Goal: Task Accomplishment & Management: Use online tool/utility

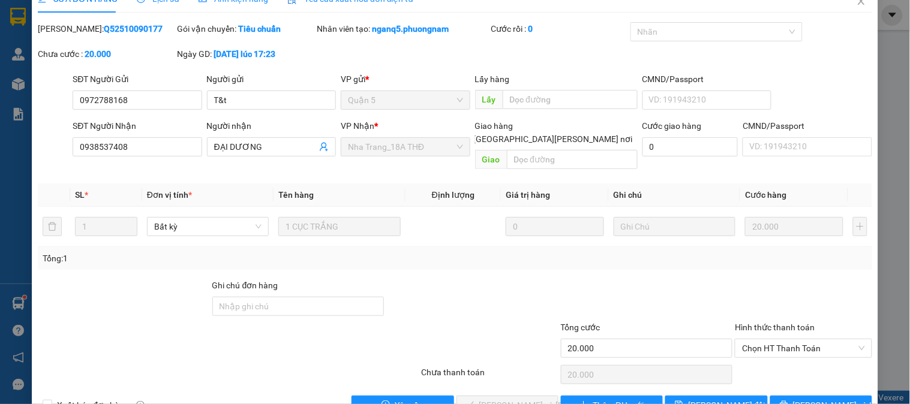
scroll to position [42, 0]
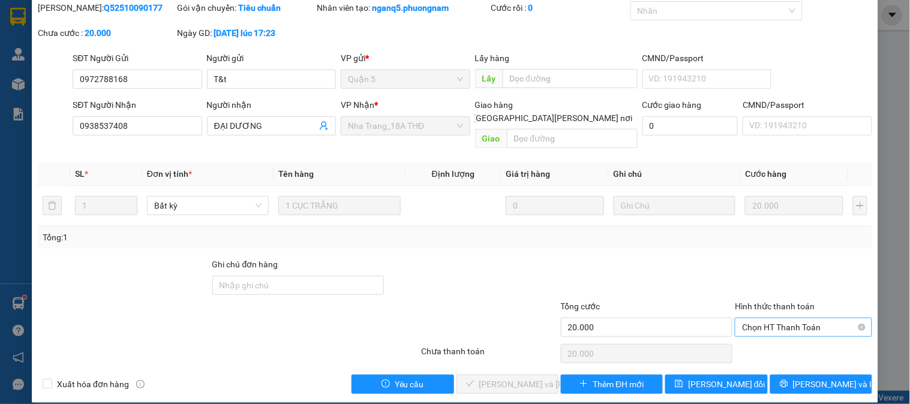
drag, startPoint x: 786, startPoint y: 313, endPoint x: 799, endPoint y: 242, distance: 72.5
click at [786, 319] on span "Chọn HT Thanh Toán" at bounding box center [803, 328] width 122 height 18
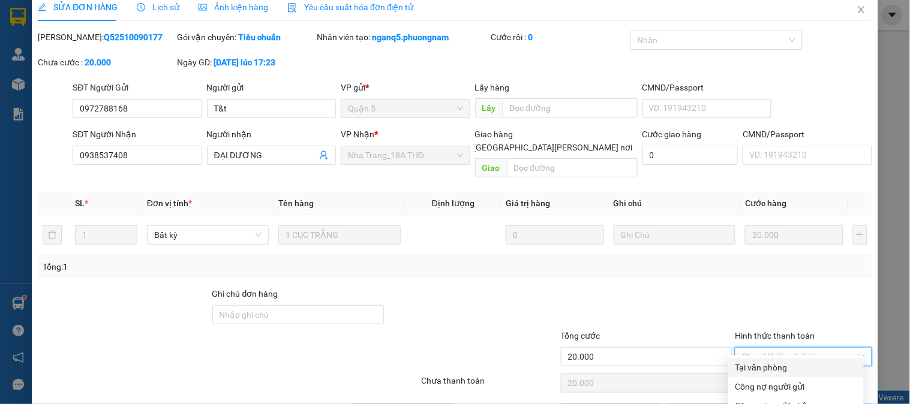
scroll to position [0, 0]
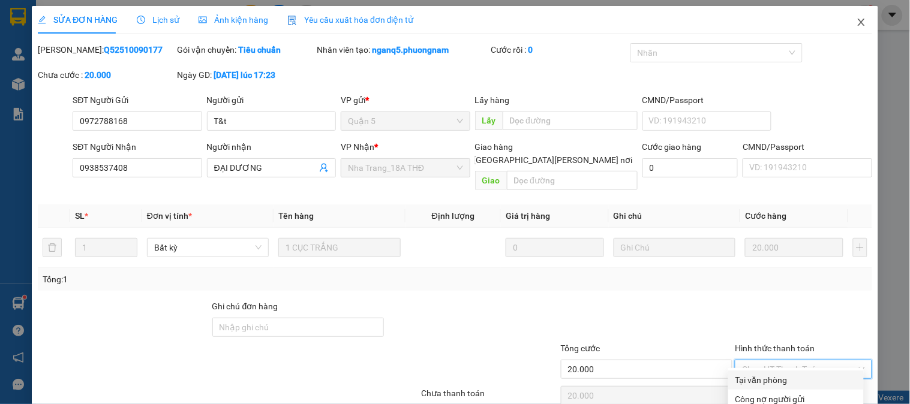
click at [857, 22] on span "Close" at bounding box center [862, 23] width 34 height 34
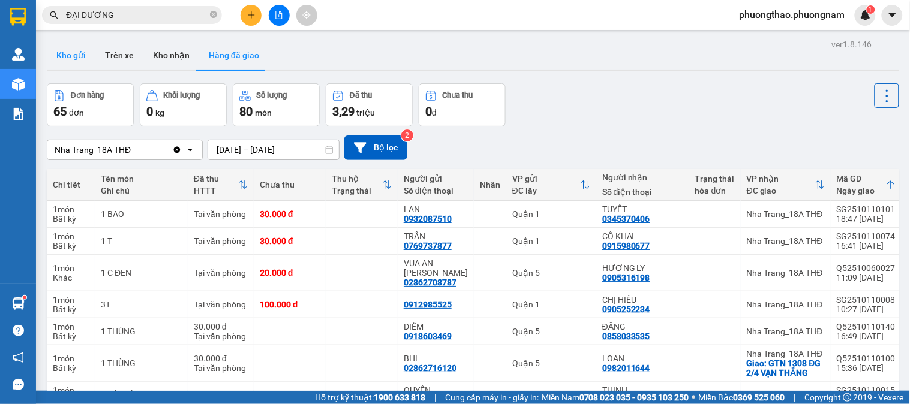
click at [74, 55] on button "Kho gửi" at bounding box center [71, 55] width 49 height 29
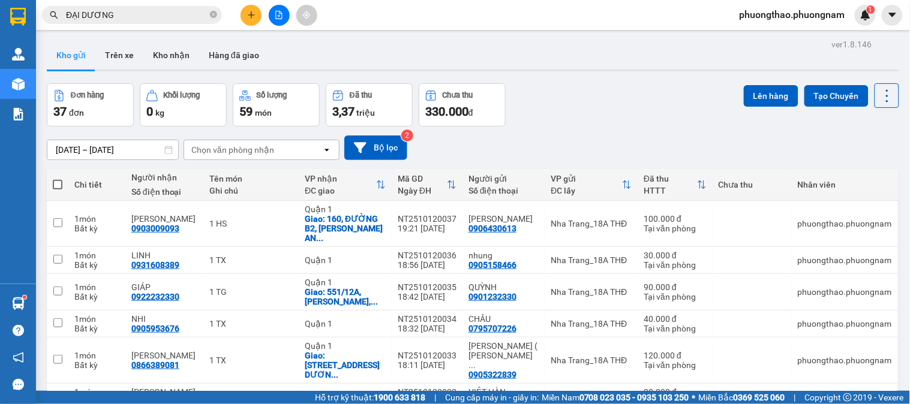
click at [55, 183] on span at bounding box center [58, 185] width 10 height 10
click at [58, 179] on input "checkbox" at bounding box center [58, 179] width 0 height 0
checkbox input "true"
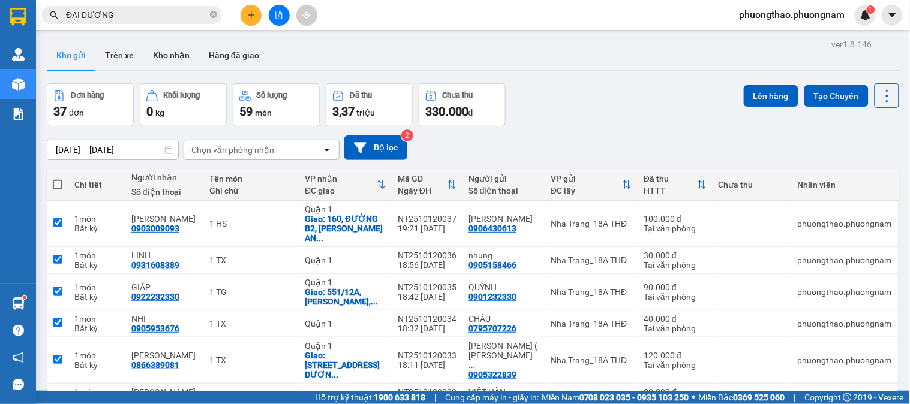
checkbox input "true"
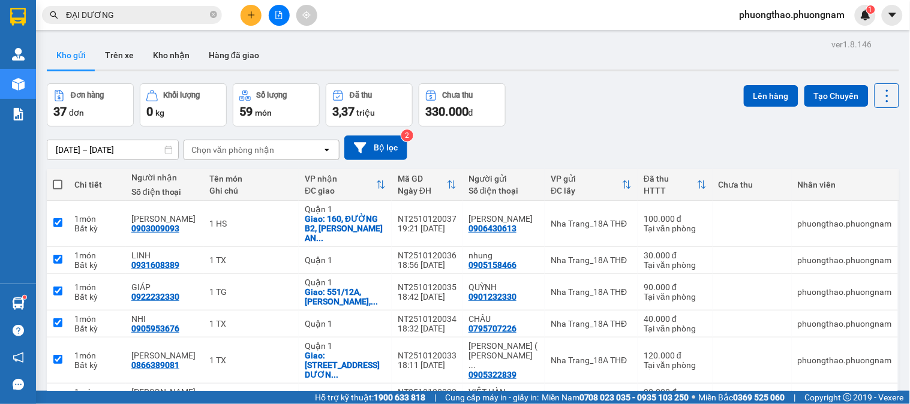
checkbox input "true"
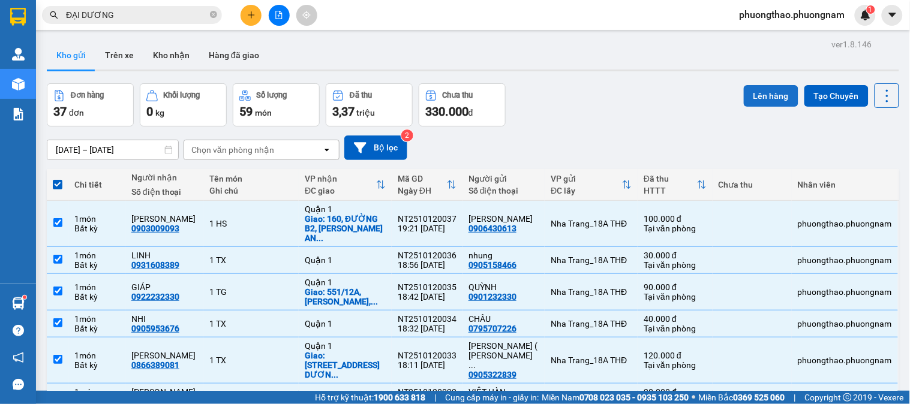
click at [761, 98] on button "Lên hàng" at bounding box center [771, 96] width 55 height 22
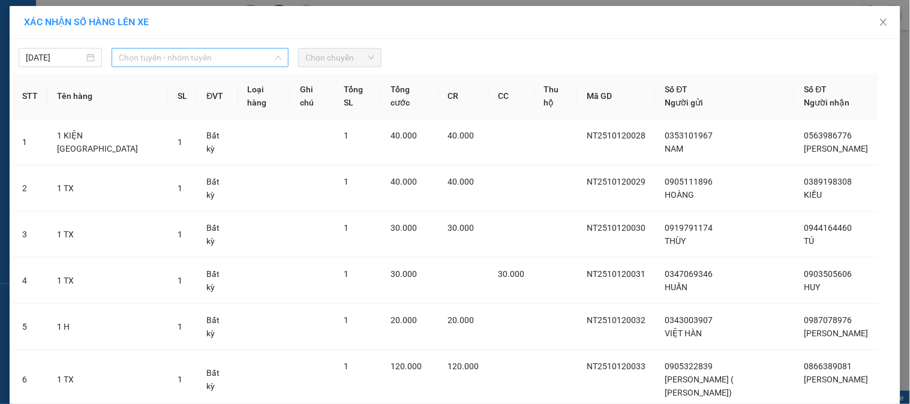
click at [157, 57] on span "Chọn tuyến - nhóm tuyến" at bounding box center [200, 58] width 163 height 18
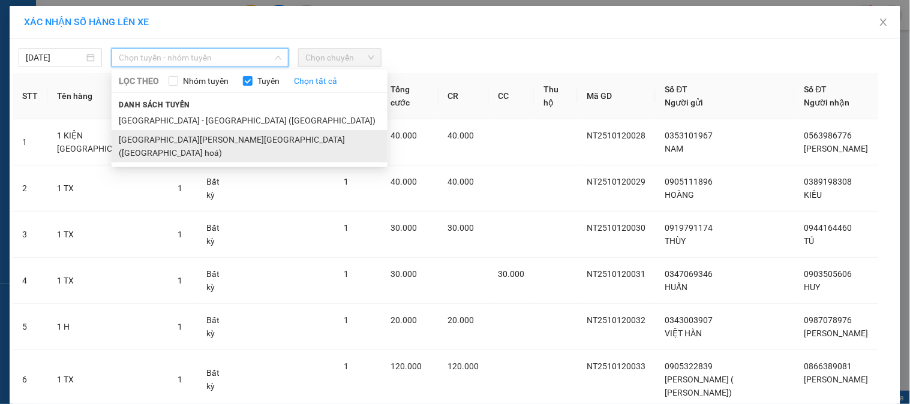
click at [163, 136] on li "[GEOGRAPHIC_DATA][PERSON_NAME][GEOGRAPHIC_DATA] ([GEOGRAPHIC_DATA] hoá)" at bounding box center [250, 146] width 276 height 32
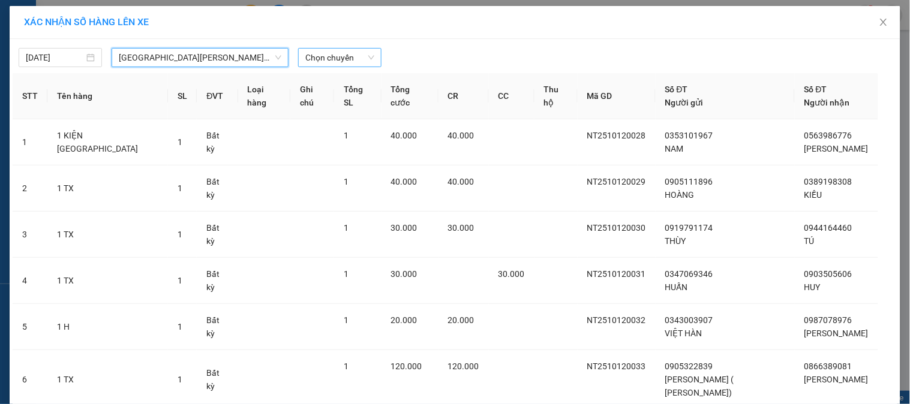
click at [312, 65] on span "Chọn chuyến" at bounding box center [339, 58] width 69 height 18
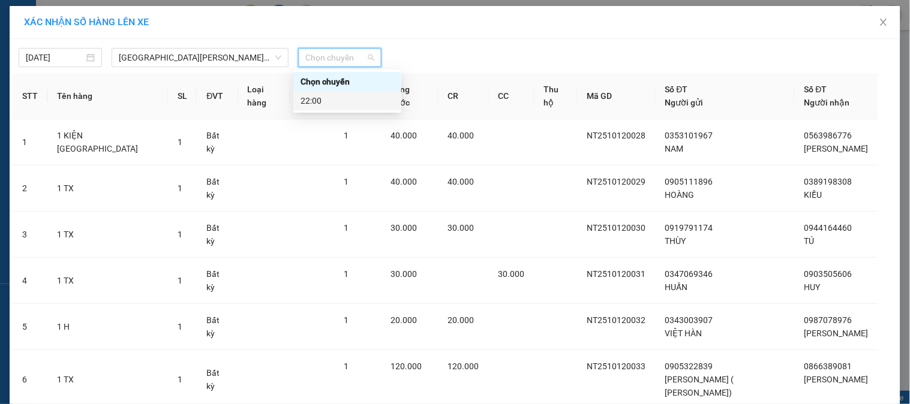
click at [308, 100] on div "22:00" at bounding box center [348, 100] width 94 height 13
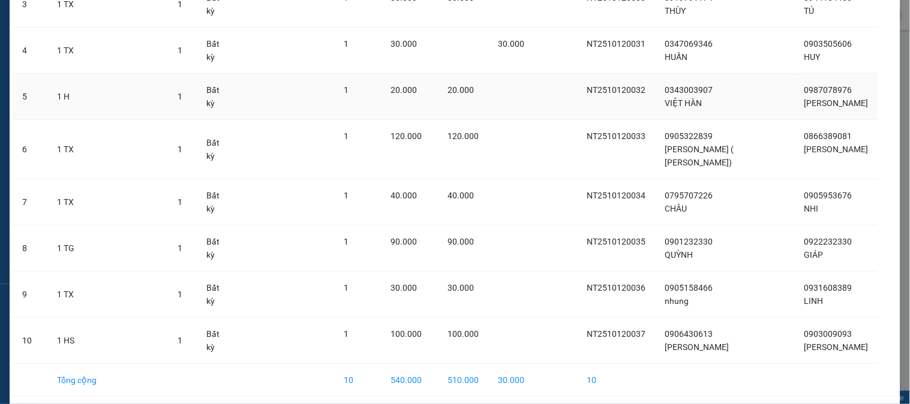
scroll to position [272, 0]
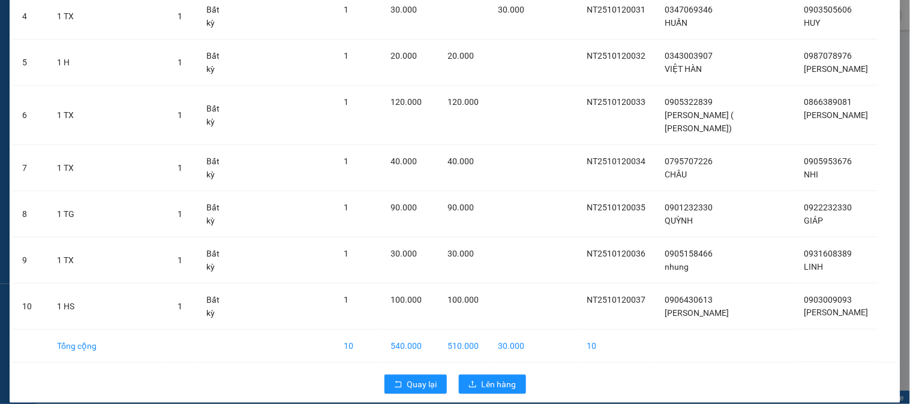
click at [521, 369] on div "Quay lại Lên hàng" at bounding box center [455, 384] width 885 height 31
click at [502, 378] on span "Lên hàng" at bounding box center [499, 384] width 35 height 13
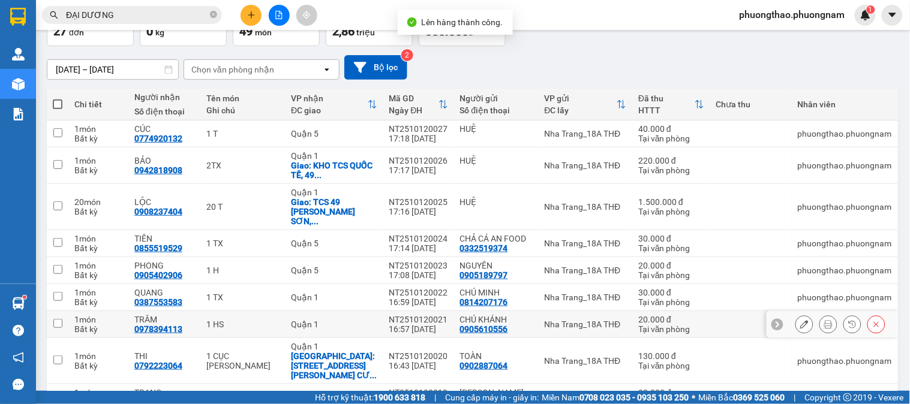
scroll to position [158, 0]
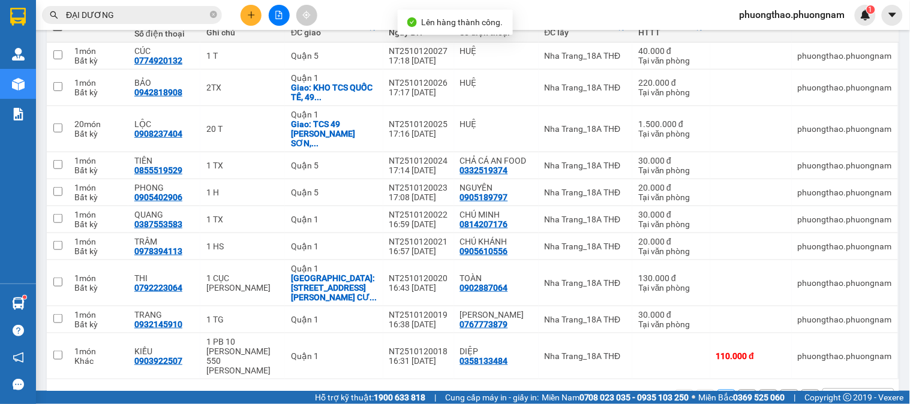
click at [830, 393] on div "10 / trang" at bounding box center [848, 399] width 37 height 12
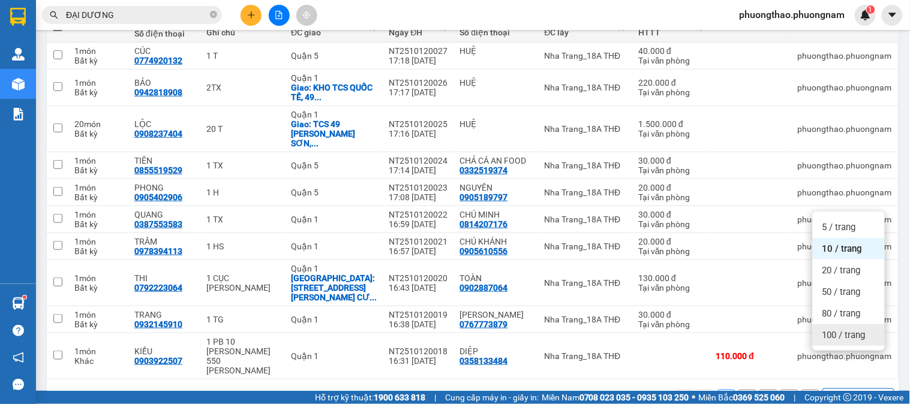
click at [817, 329] on div "100 / trang" at bounding box center [849, 336] width 72 height 22
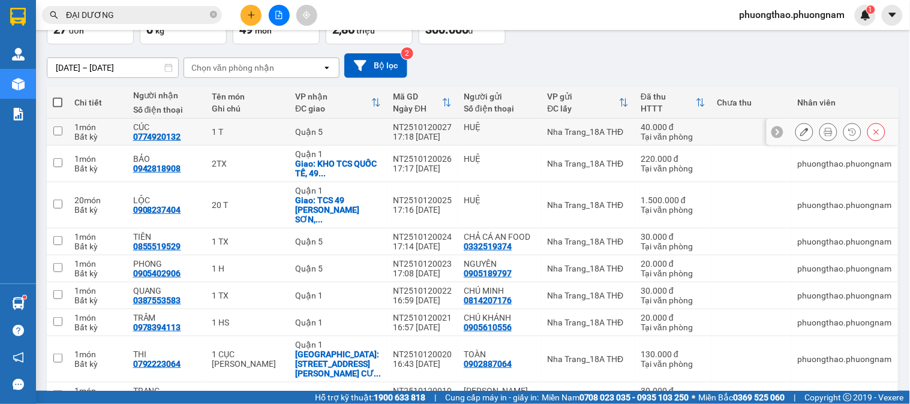
scroll to position [0, 0]
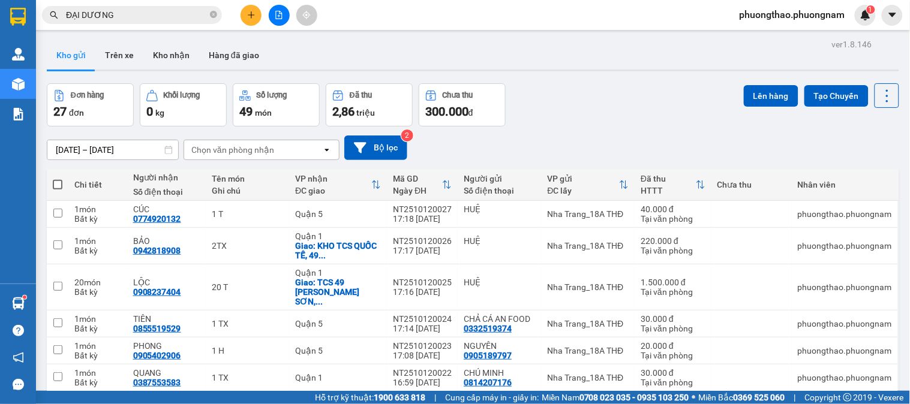
click at [59, 186] on span at bounding box center [58, 185] width 10 height 10
click at [58, 179] on input "checkbox" at bounding box center [58, 179] width 0 height 0
checkbox input "true"
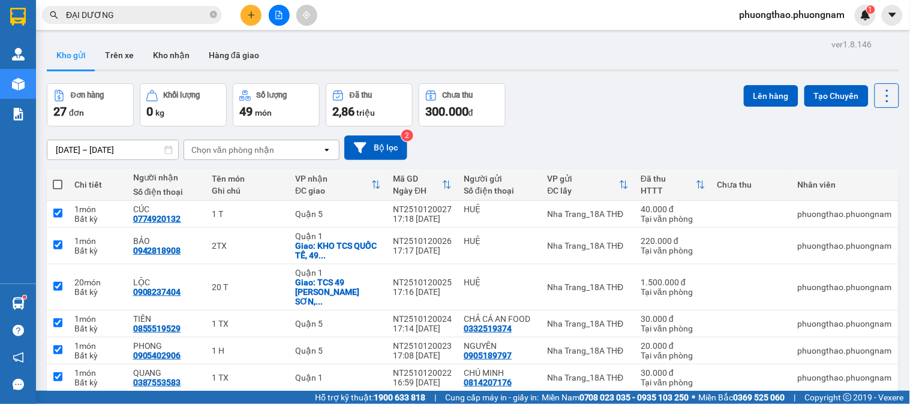
checkbox input "true"
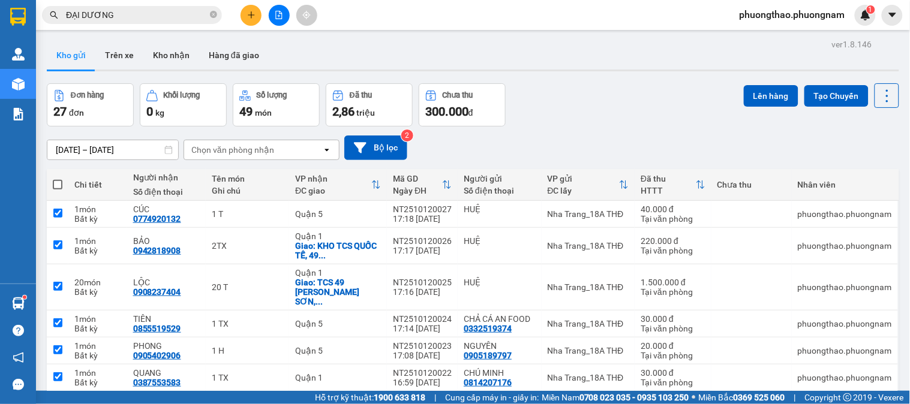
checkbox input "true"
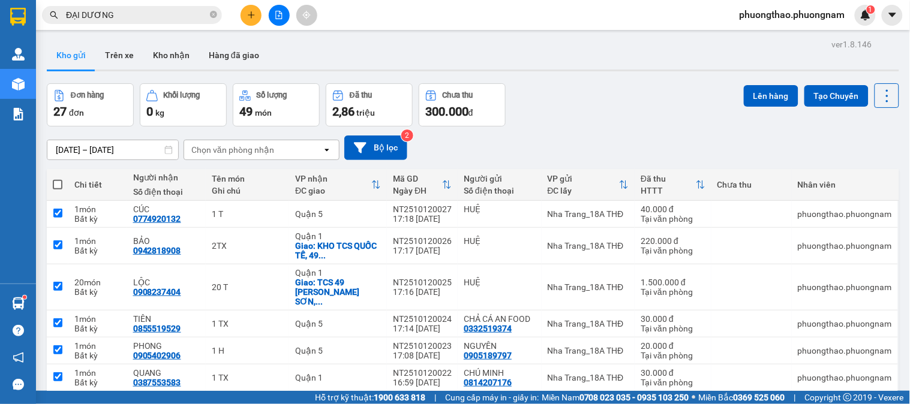
checkbox input "true"
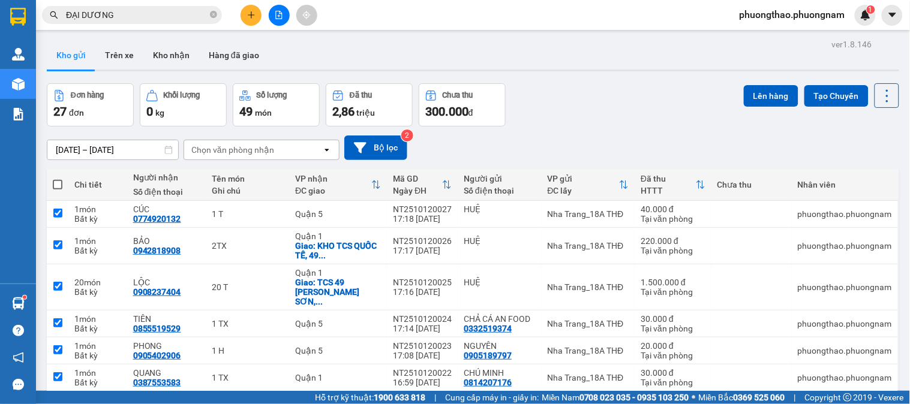
checkbox input "true"
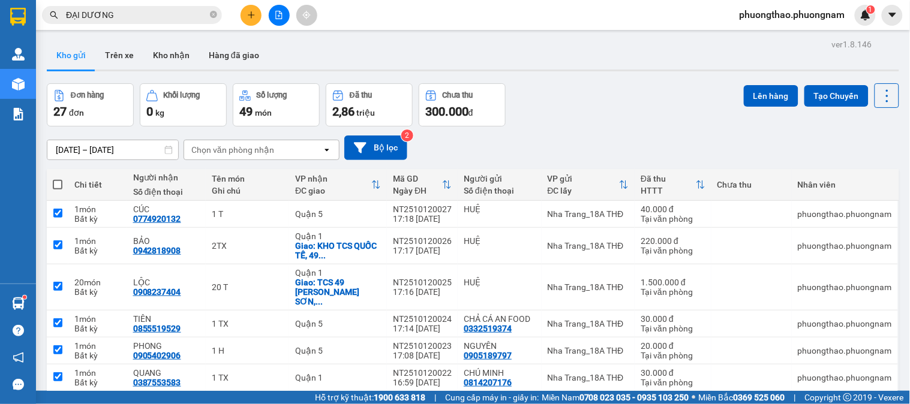
checkbox input "true"
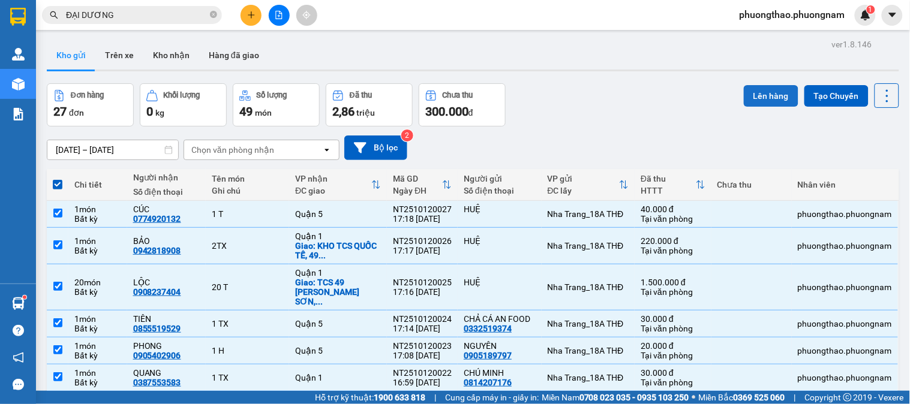
click at [770, 92] on button "Lên hàng" at bounding box center [771, 96] width 55 height 22
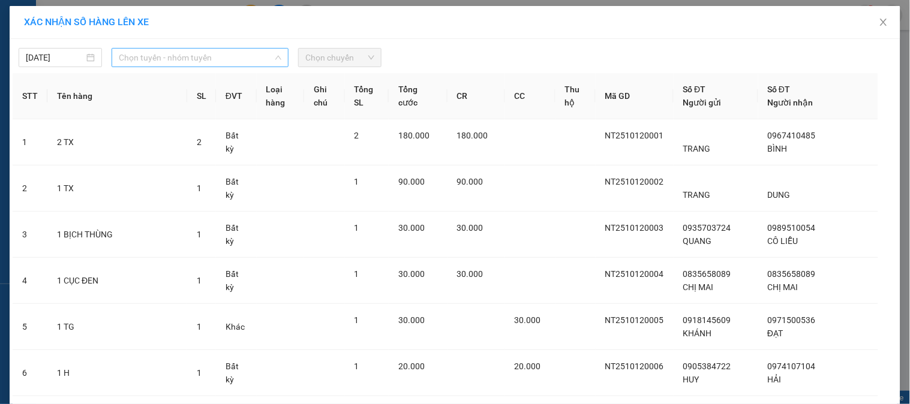
click at [124, 50] on span "Chọn tuyến - nhóm tuyến" at bounding box center [200, 58] width 163 height 18
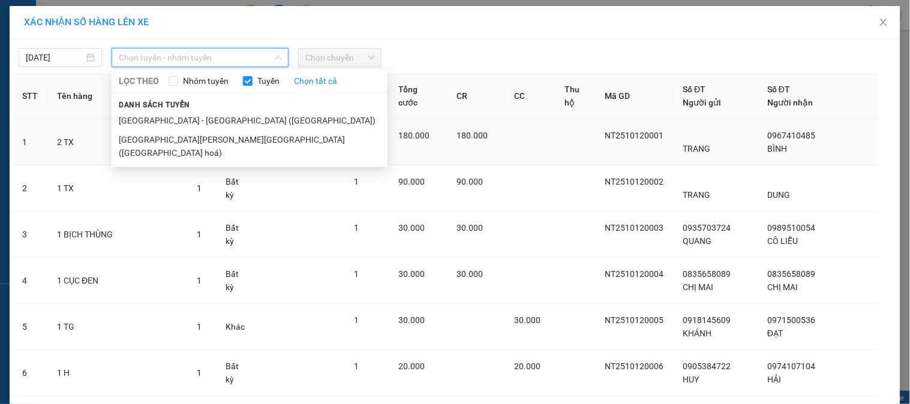
drag, startPoint x: 149, startPoint y: 141, endPoint x: 173, endPoint y: 127, distance: 28.0
click at [151, 139] on li "[GEOGRAPHIC_DATA][PERSON_NAME][GEOGRAPHIC_DATA] ([GEOGRAPHIC_DATA] hoá)" at bounding box center [250, 146] width 276 height 32
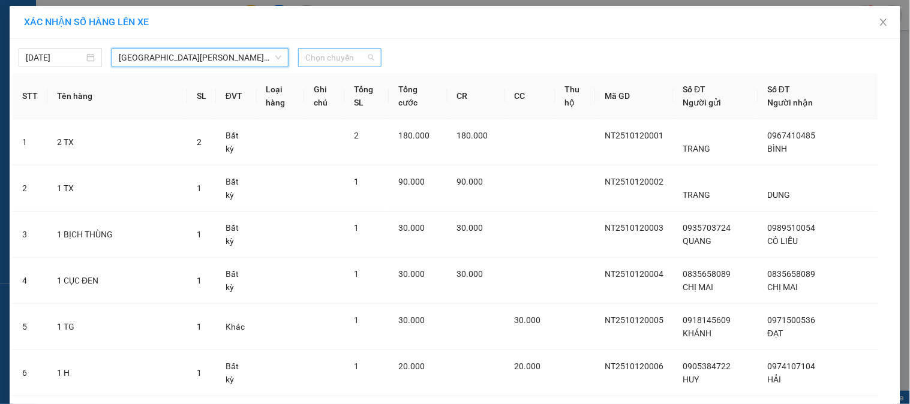
click at [317, 58] on span "Chọn chuyến" at bounding box center [339, 58] width 69 height 18
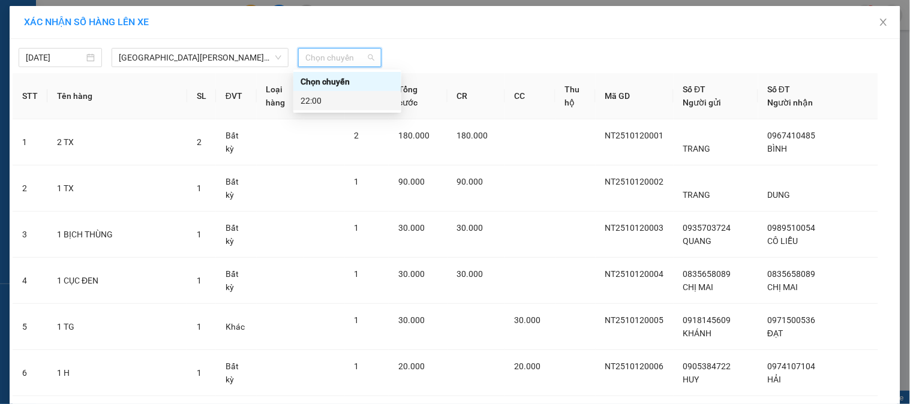
click at [320, 96] on div "22:00" at bounding box center [348, 100] width 94 height 13
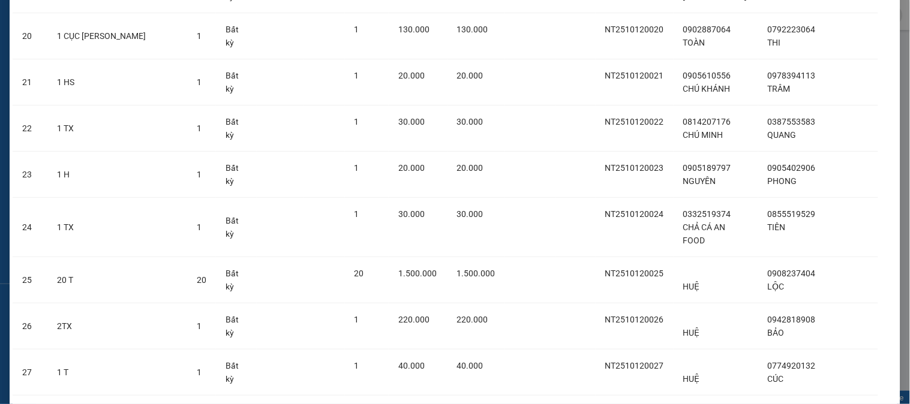
scroll to position [1083, 0]
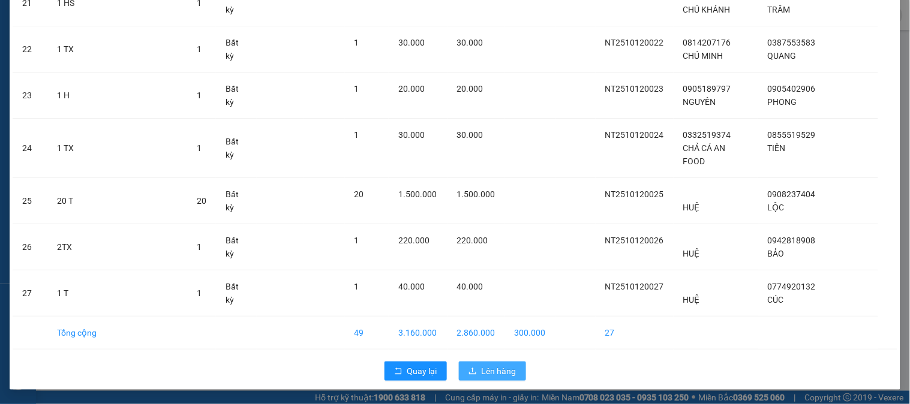
click at [488, 370] on span "Lên hàng" at bounding box center [499, 371] width 35 height 13
